Goal: Information Seeking & Learning: Understand process/instructions

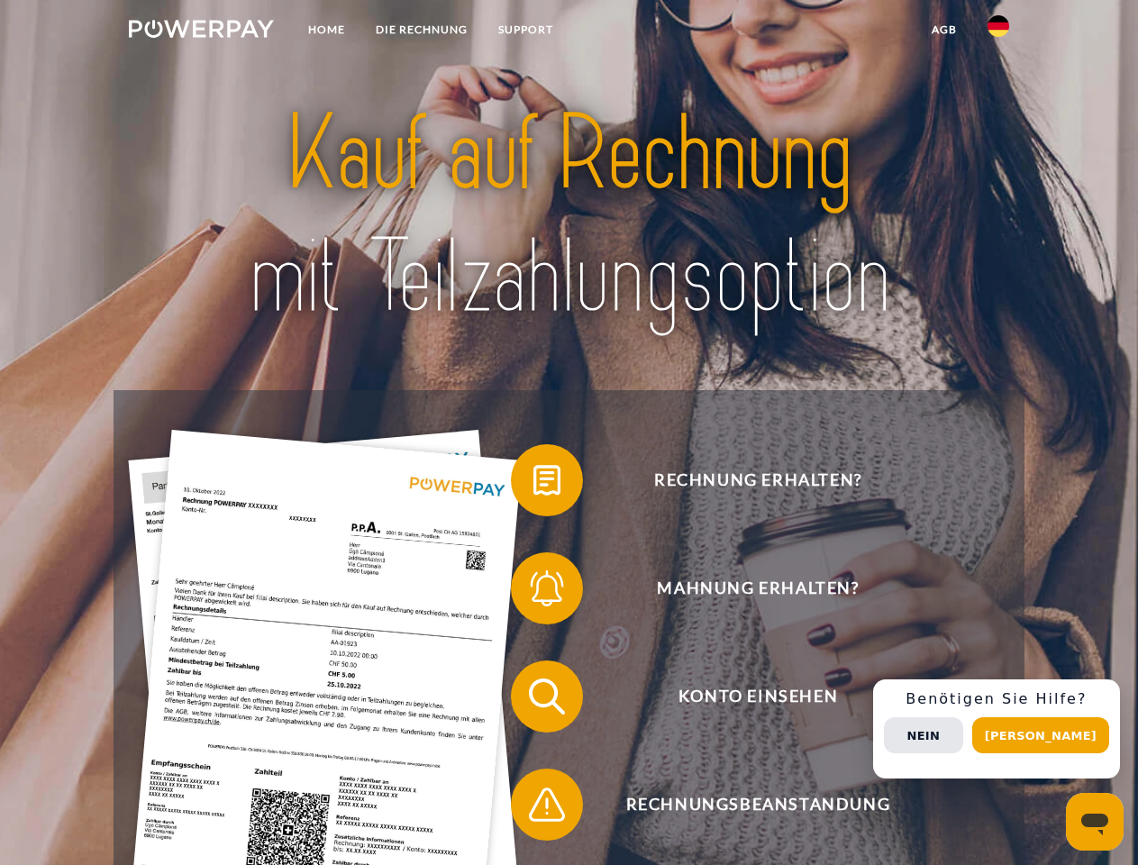
click at [201, 32] on img at bounding box center [201, 29] width 145 height 18
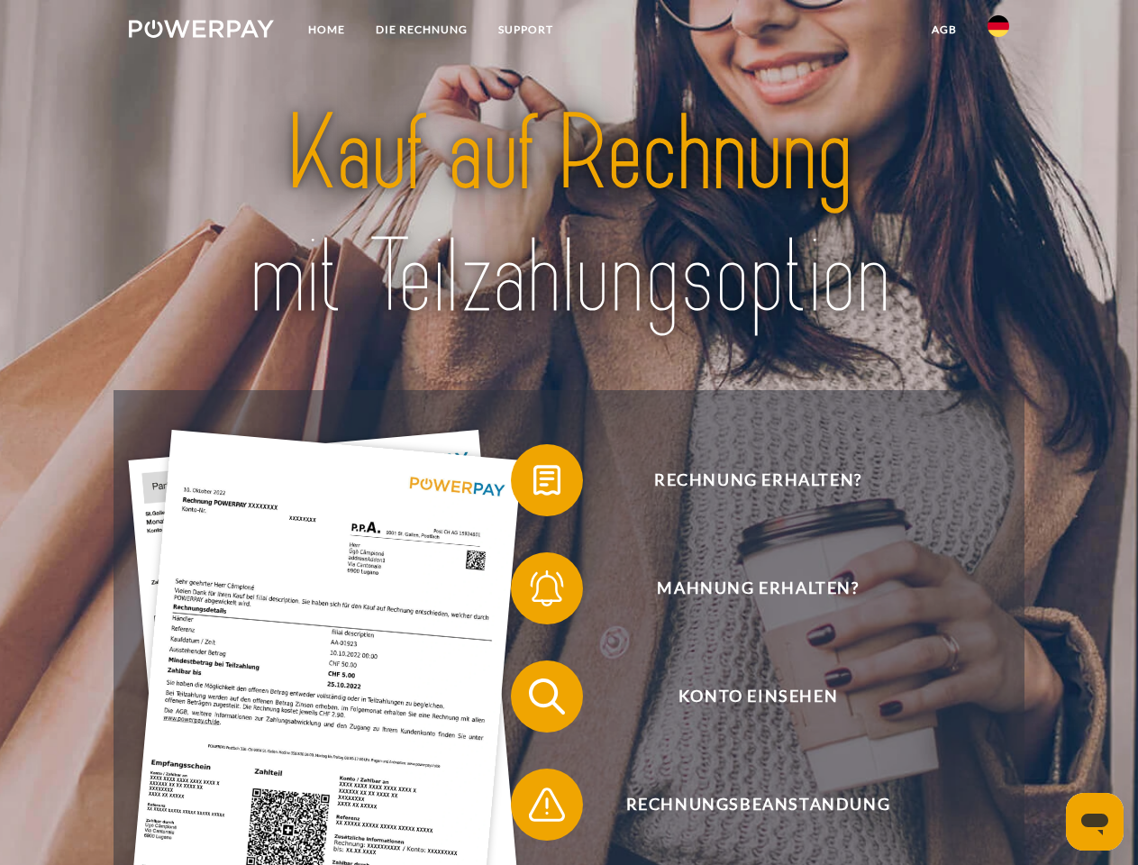
click at [999, 32] on img at bounding box center [999, 26] width 22 height 22
click at [944, 30] on link "agb" at bounding box center [945, 30] width 56 height 32
click at [534, 484] on span at bounding box center [520, 480] width 90 height 90
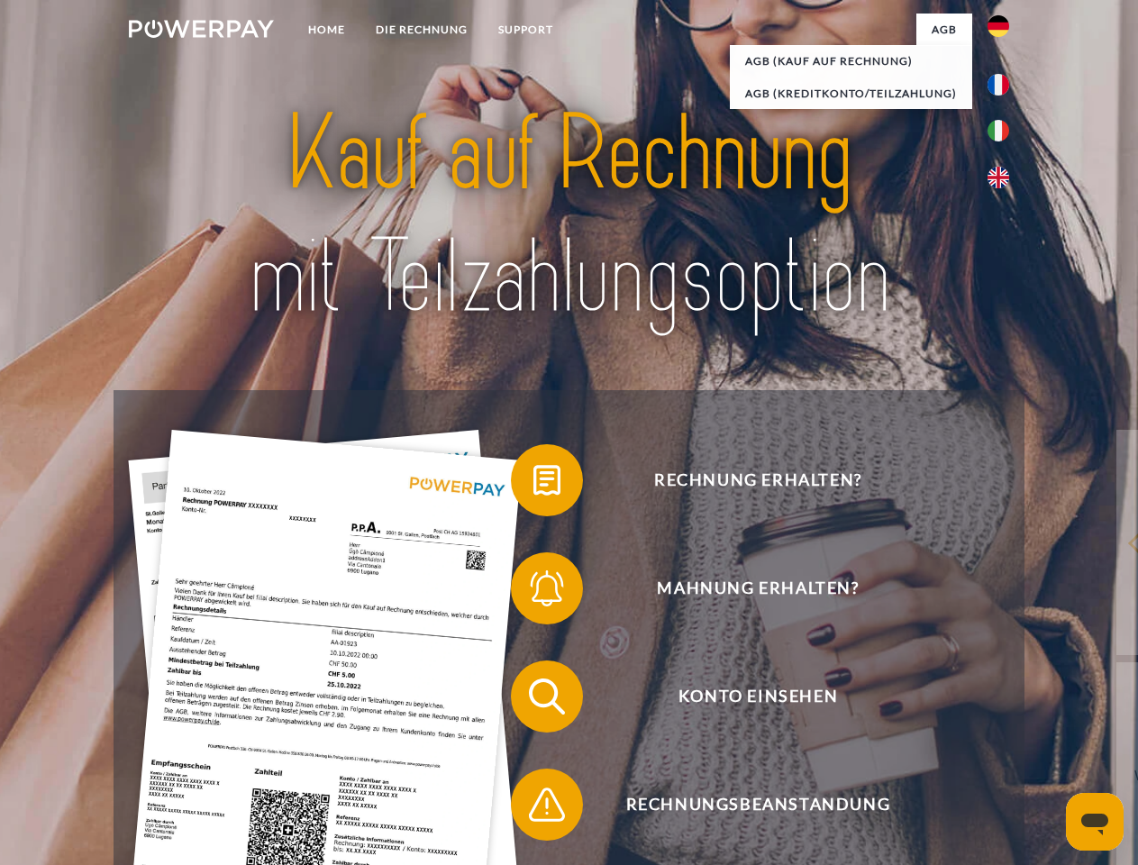
click at [534, 592] on div "Rechnung erhalten? Mahnung erhalten? Konto einsehen" at bounding box center [569, 750] width 910 height 721
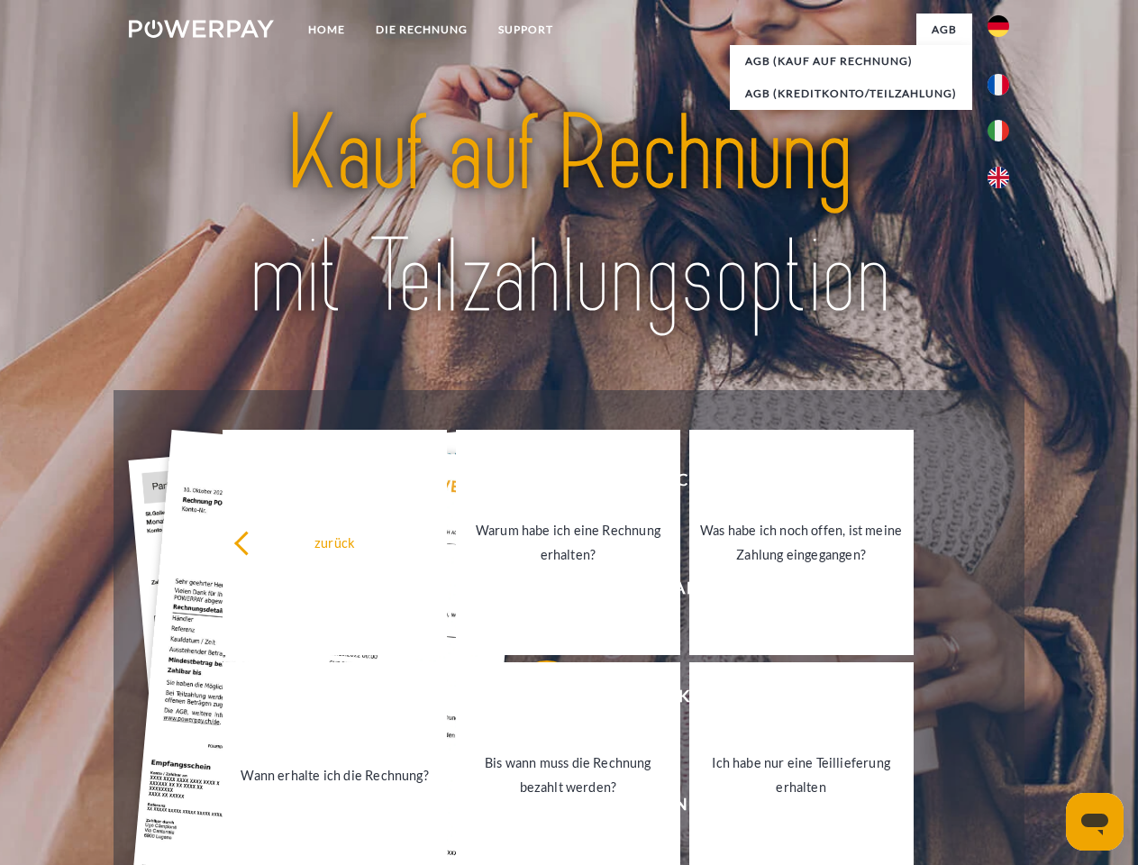
click at [534, 700] on link "Bis wann muss die Rechnung bezahlt werden?" at bounding box center [568, 775] width 224 height 225
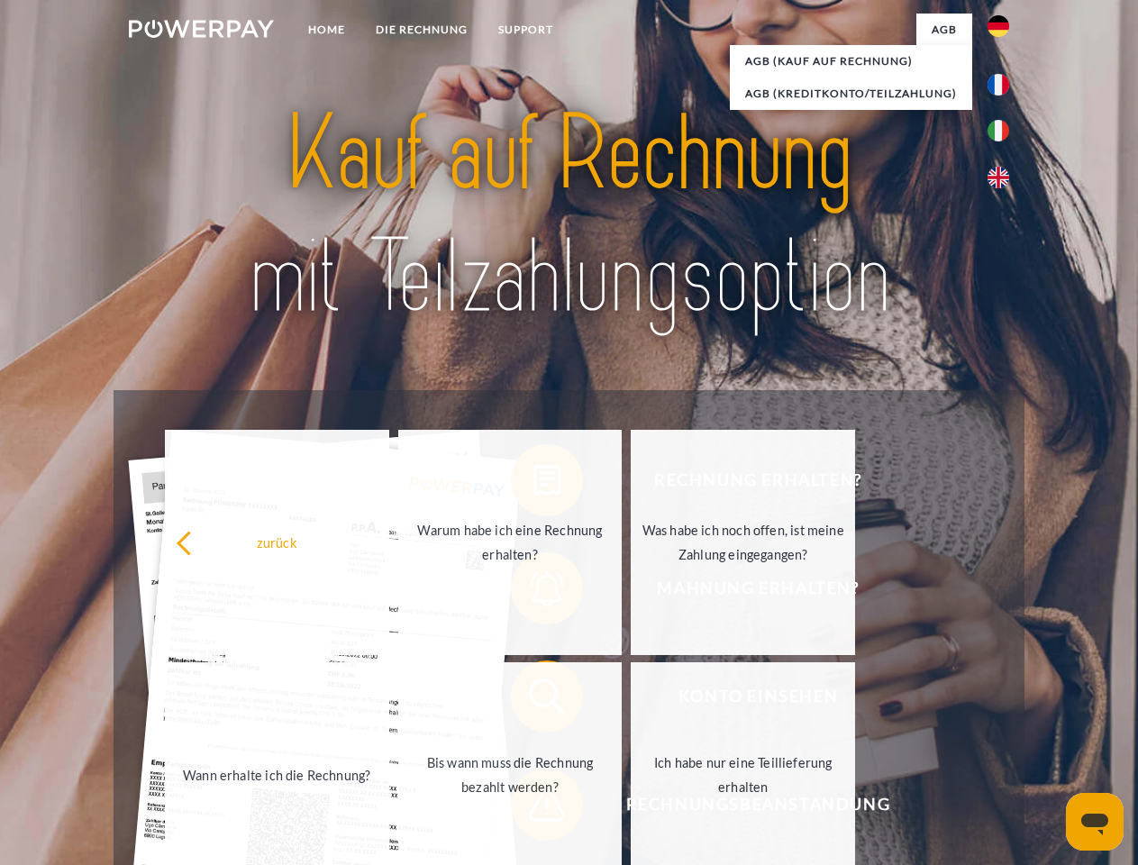
click at [534, 809] on span at bounding box center [520, 805] width 90 height 90
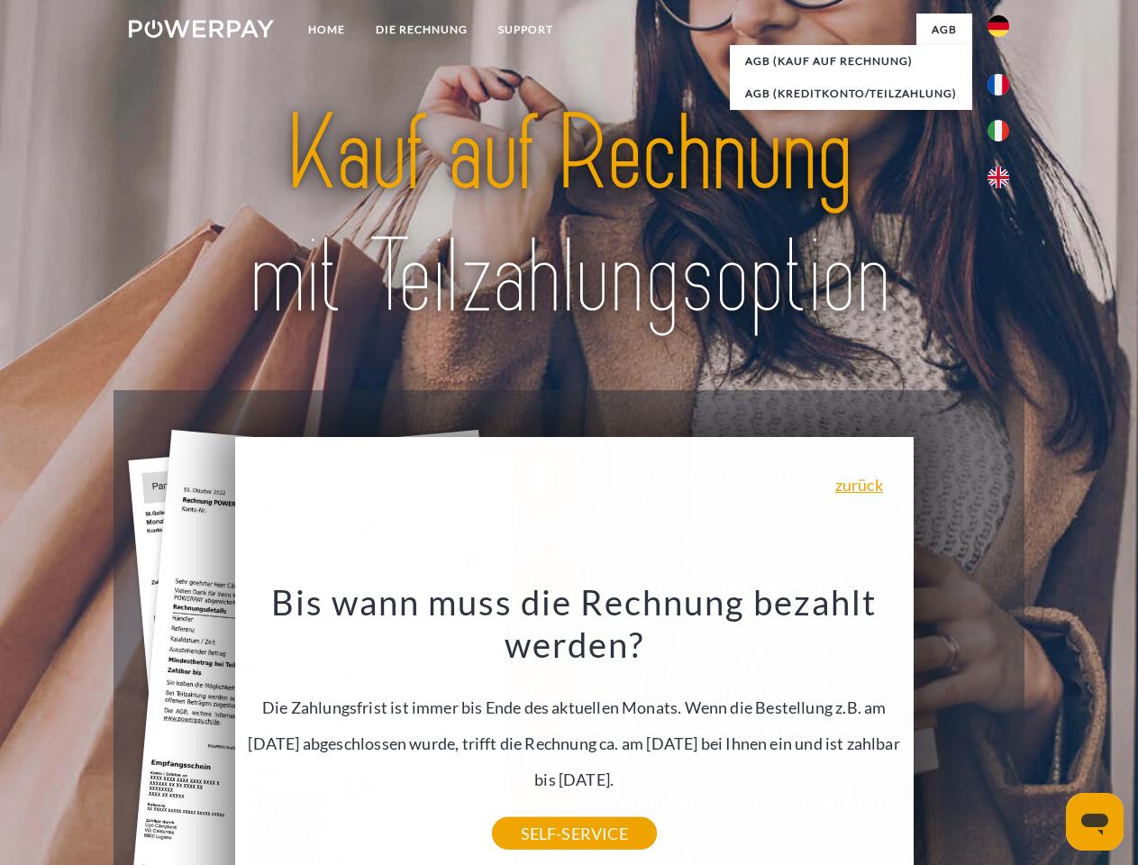
click at [1003, 729] on div "Rechnung erhalten? Mahnung erhalten? Konto einsehen" at bounding box center [569, 750] width 910 height 721
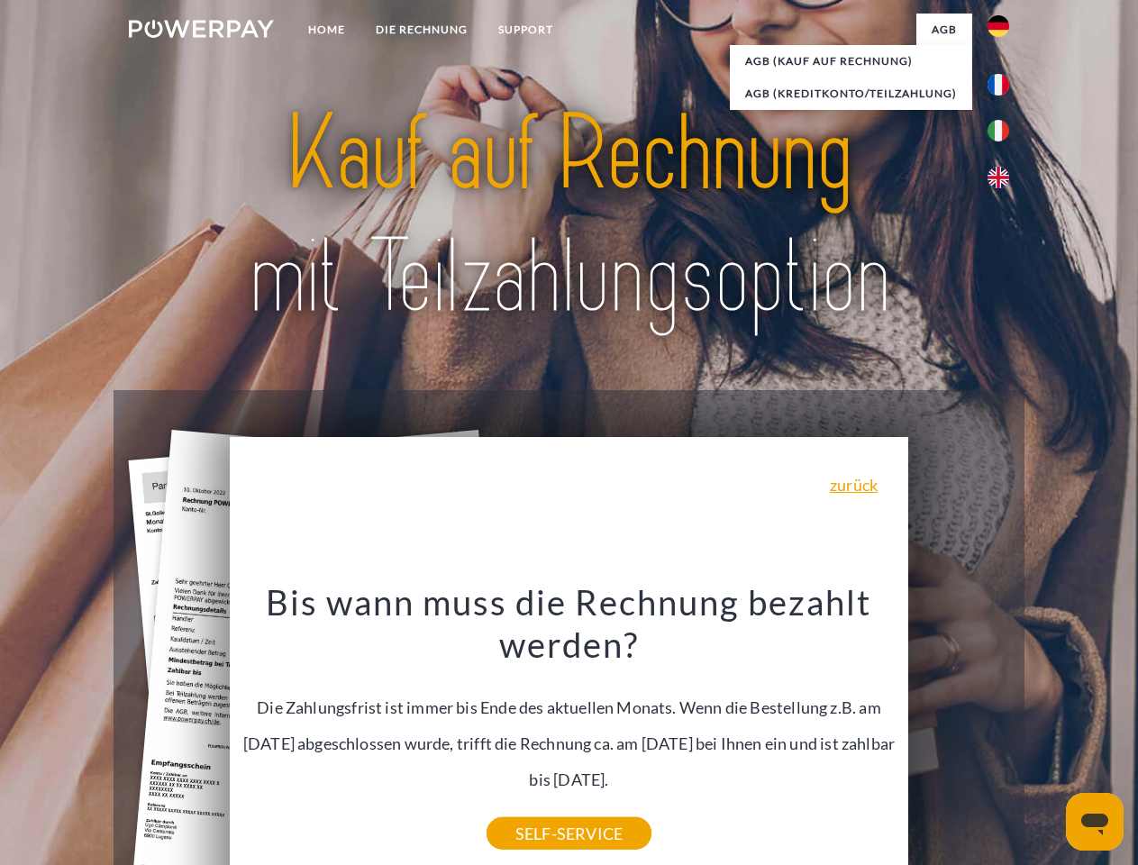
click at [959, 733] on span "Konto einsehen" at bounding box center [758, 697] width 442 height 72
click at [1047, 736] on header "Home DIE RECHNUNG SUPPORT" at bounding box center [569, 622] width 1138 height 1245
